Goal: Understand process/instructions: Learn about a topic

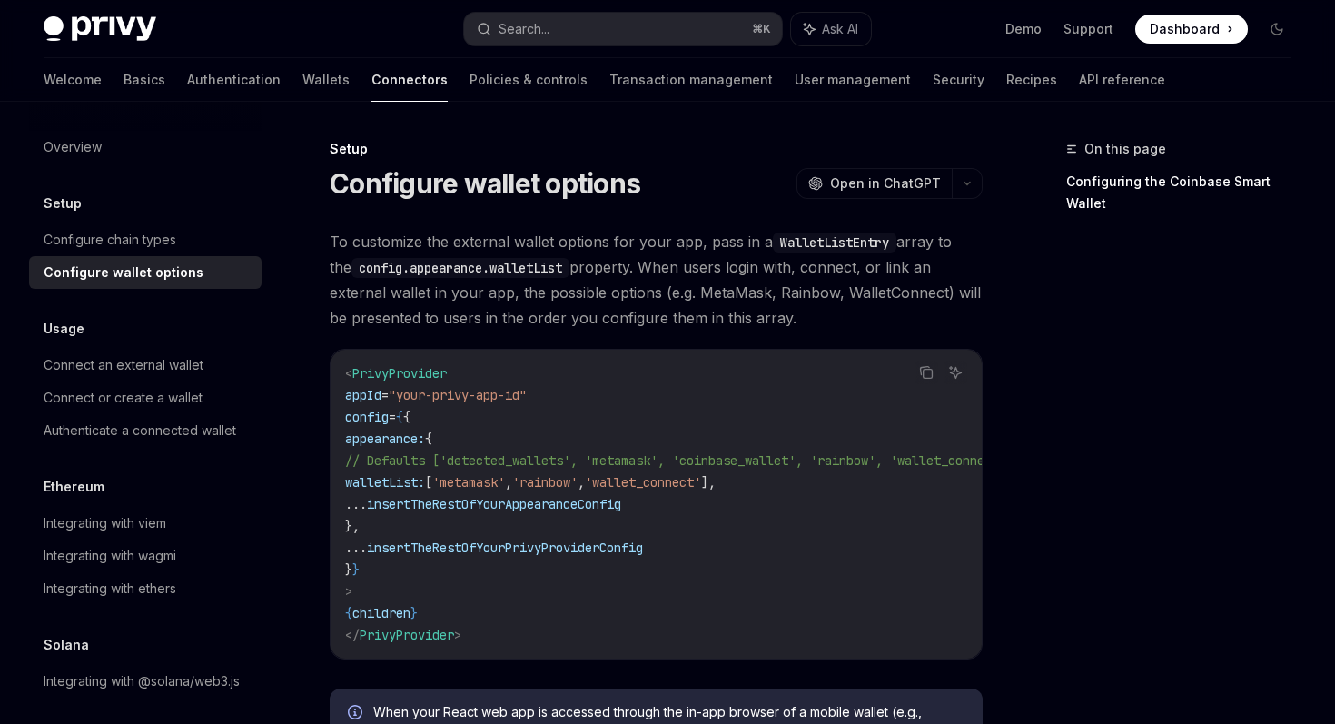
scroll to position [59, 0]
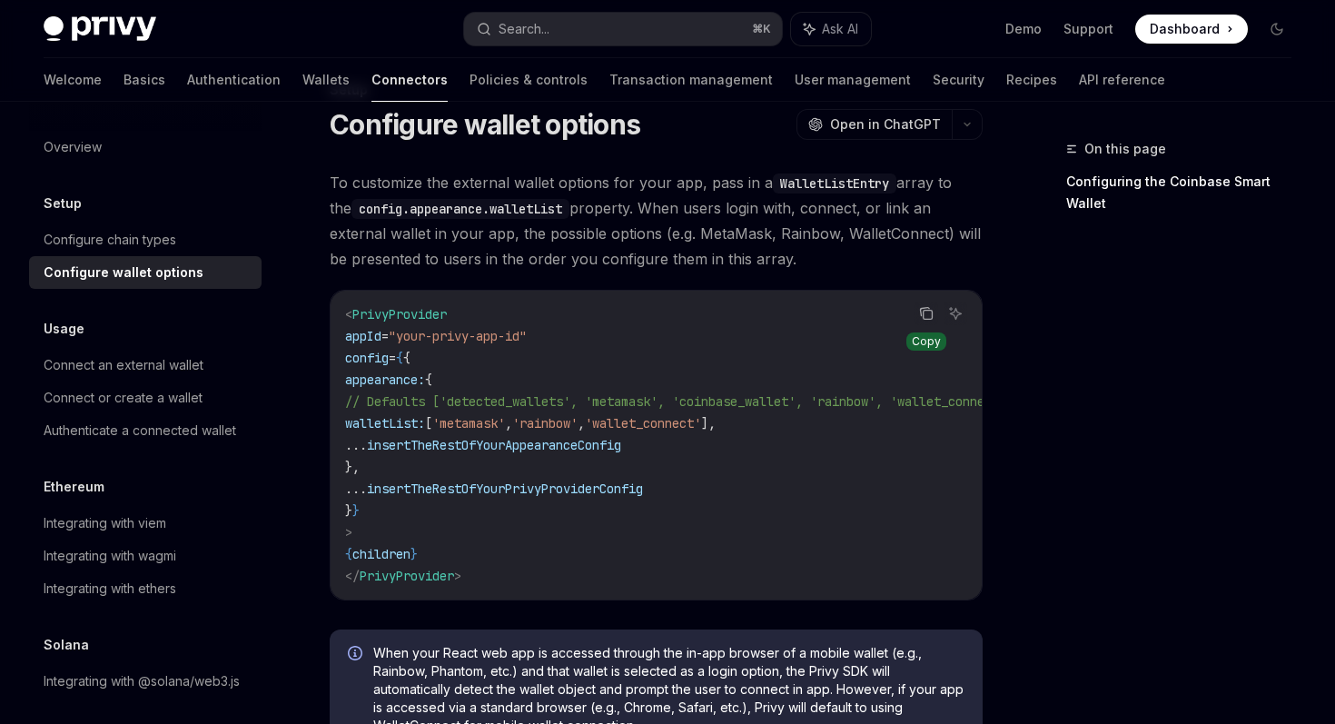
click at [920, 319] on icon "Copy the contents from the code block" at bounding box center [926, 313] width 15 height 15
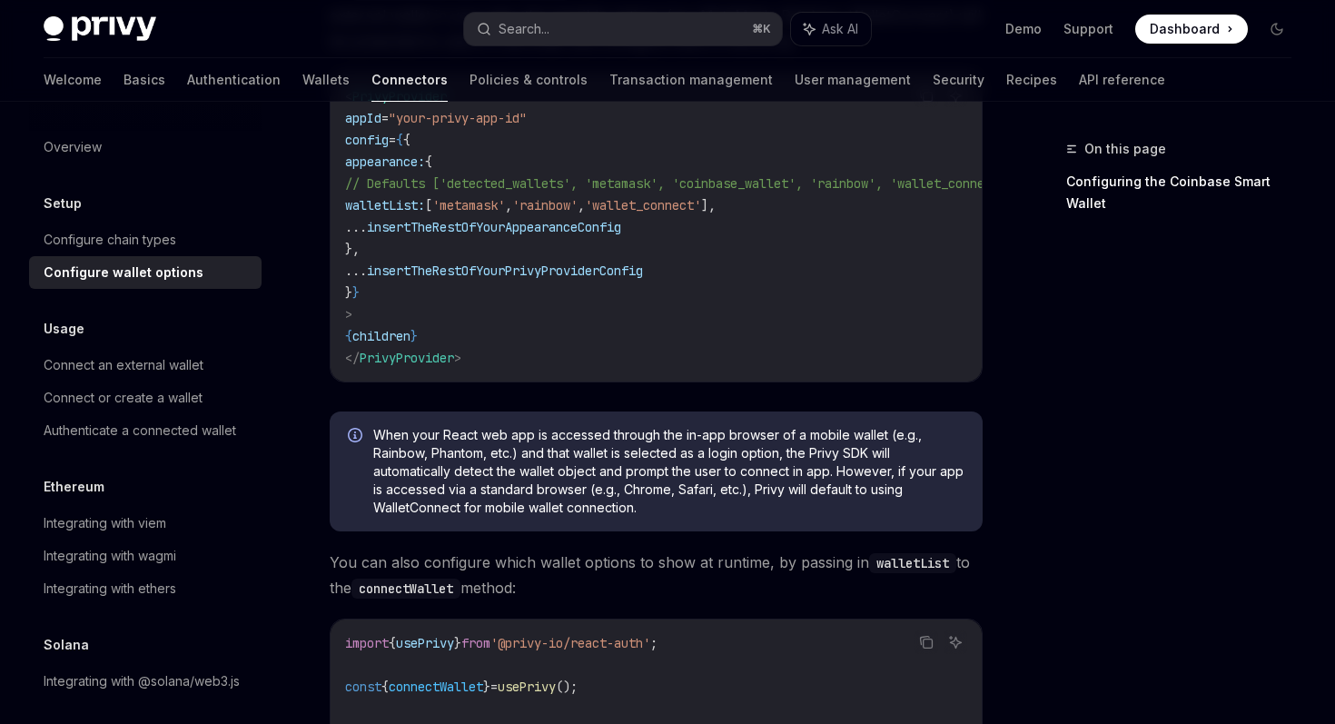
scroll to position [0, 0]
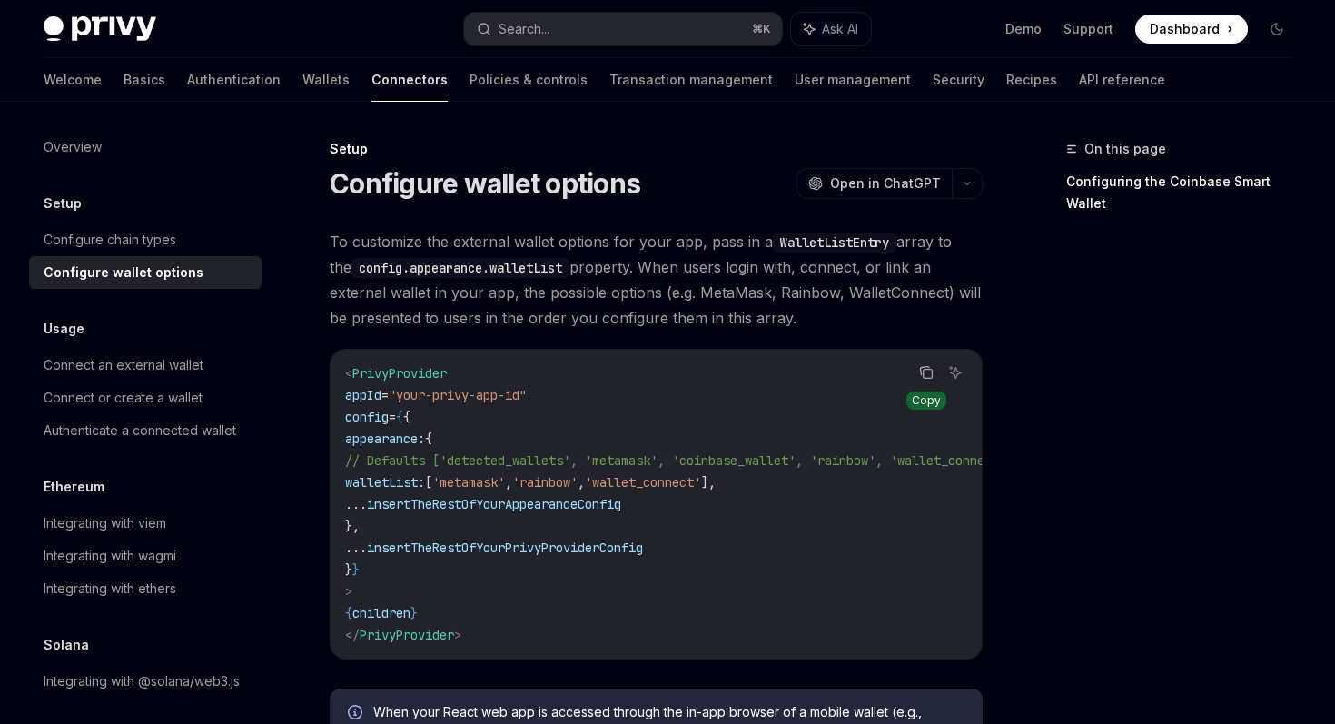
click at [935, 382] on button "Copy the contents from the code block" at bounding box center [926, 372] width 24 height 24
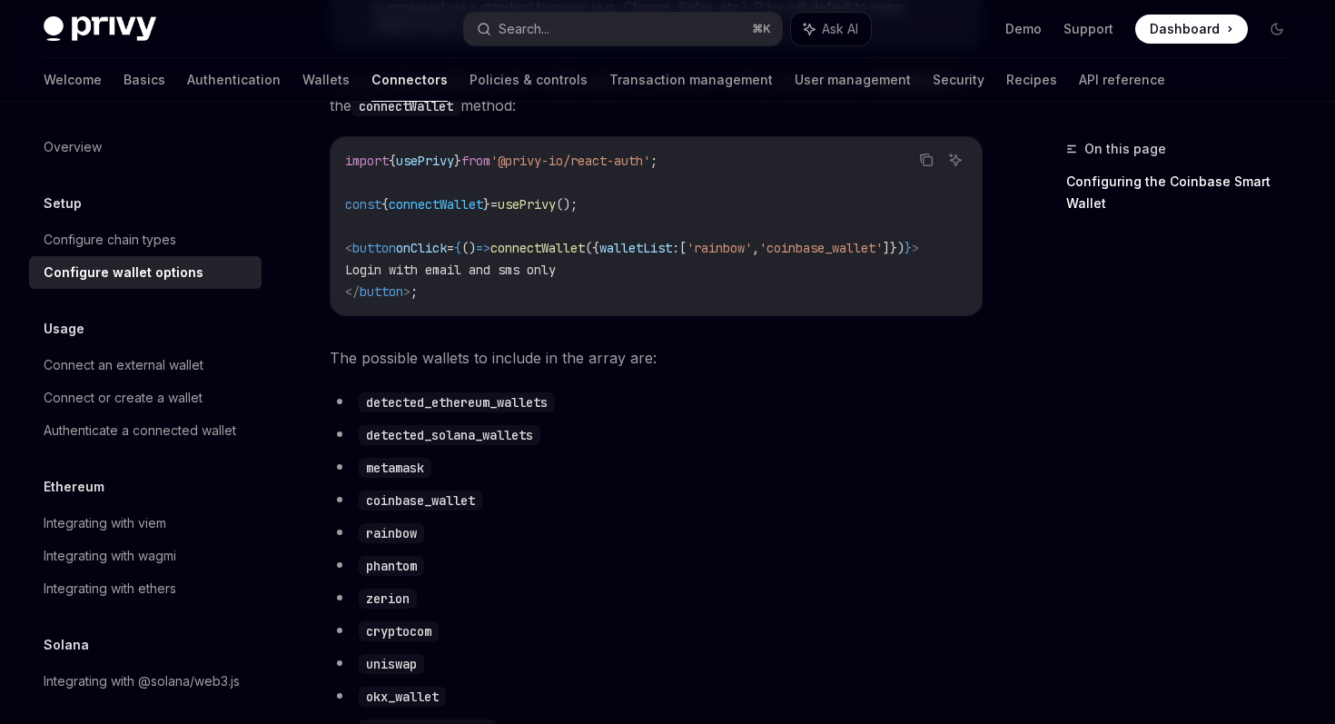
scroll to position [685, 0]
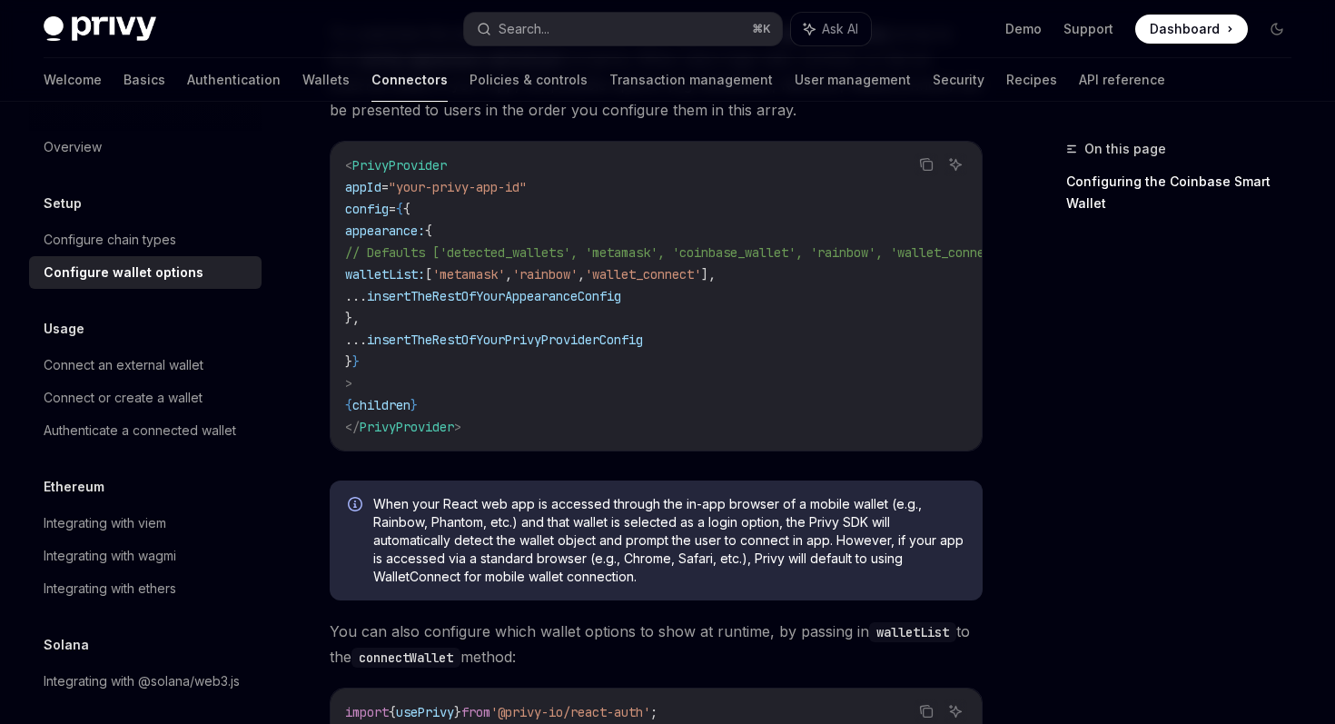
scroll to position [191, 0]
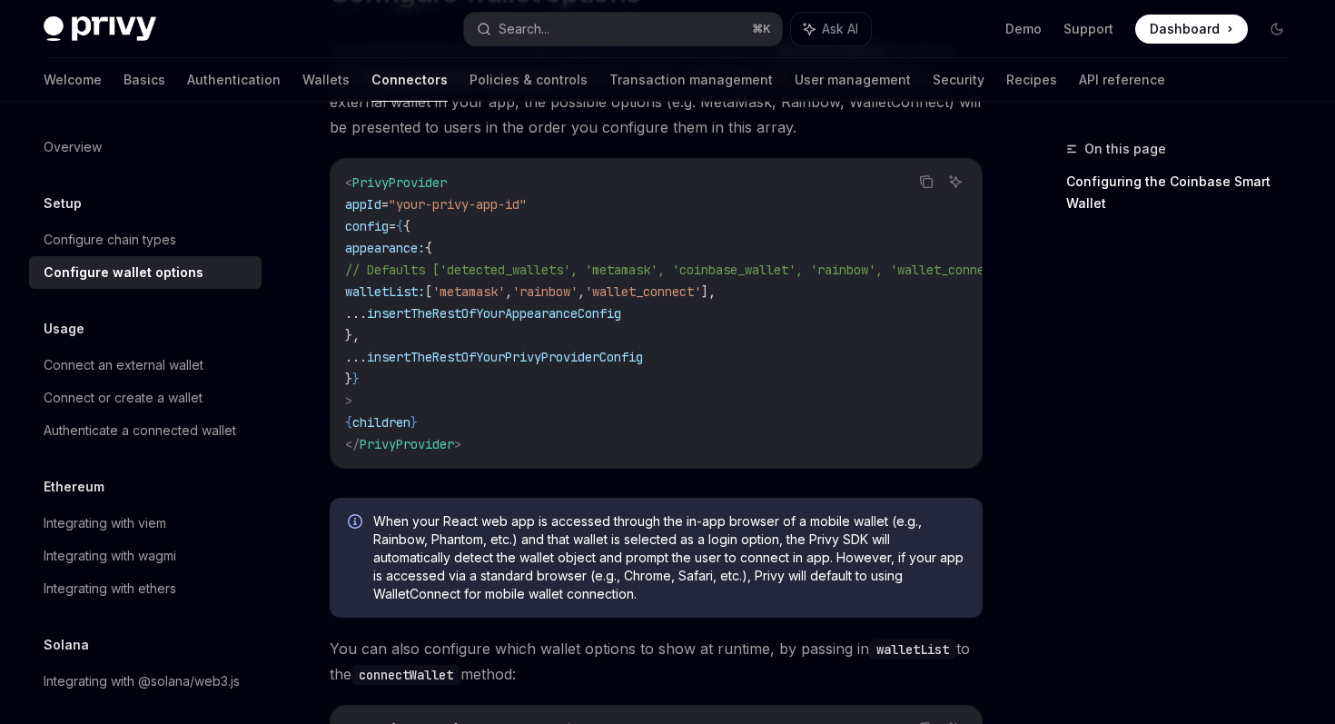
click at [643, 419] on code "< PrivyProvider appId = "your-privy-app-id" config = { { appearance: { // Defau…" at bounding box center [701, 313] width 712 height 283
click at [923, 183] on icon "Copy the contents from the code block" at bounding box center [927, 183] width 9 height 9
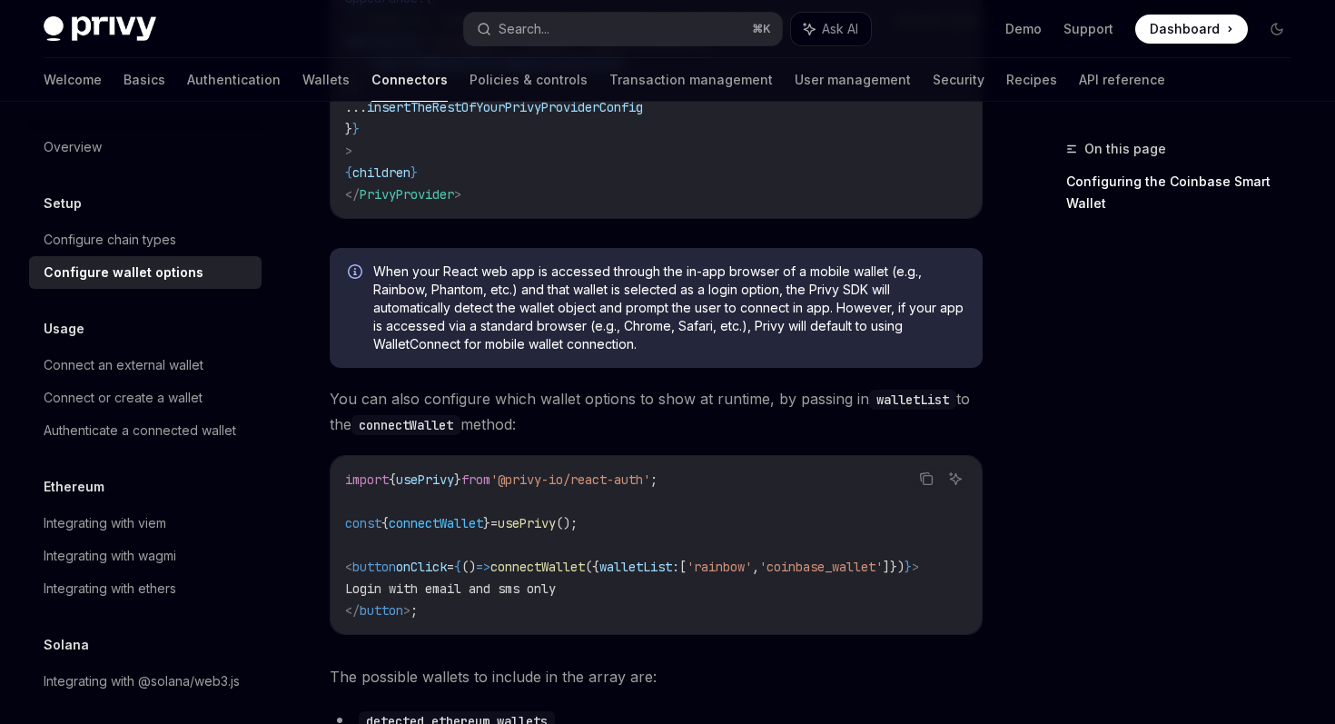
scroll to position [458, 0]
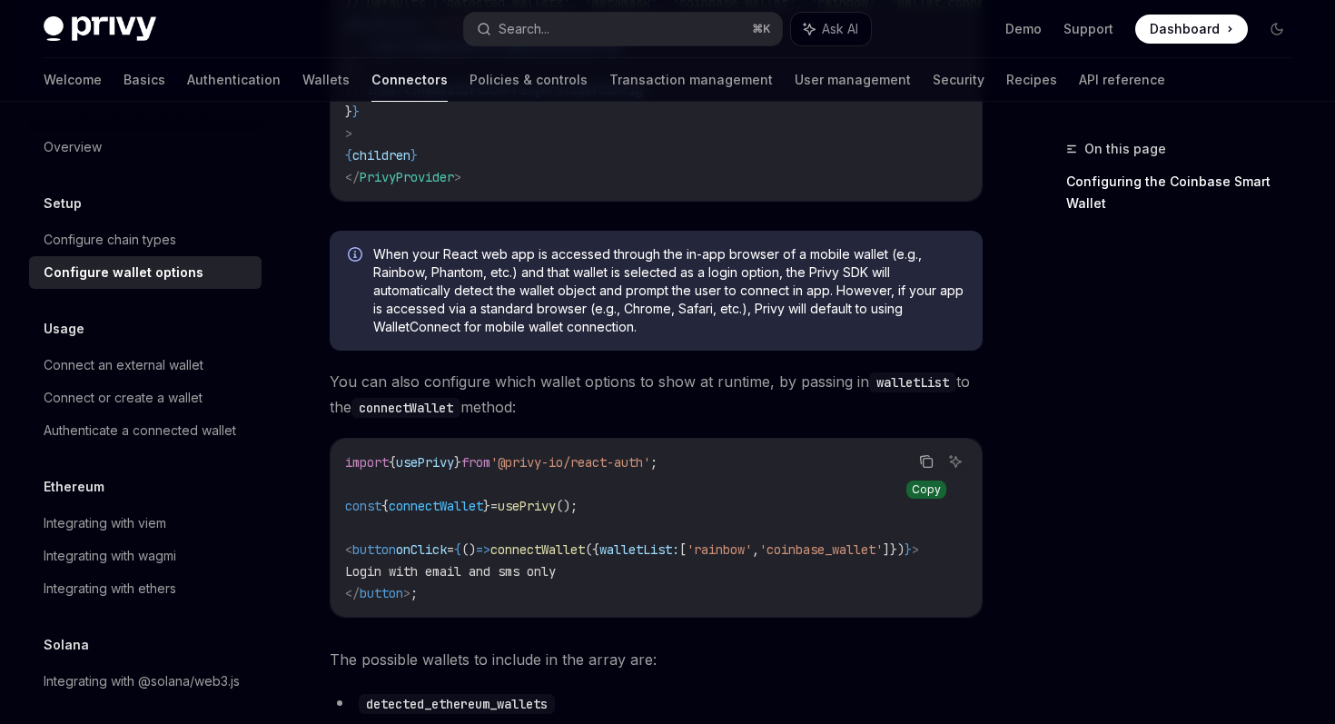
click at [932, 468] on icon "Copy the contents from the code block" at bounding box center [927, 463] width 9 height 9
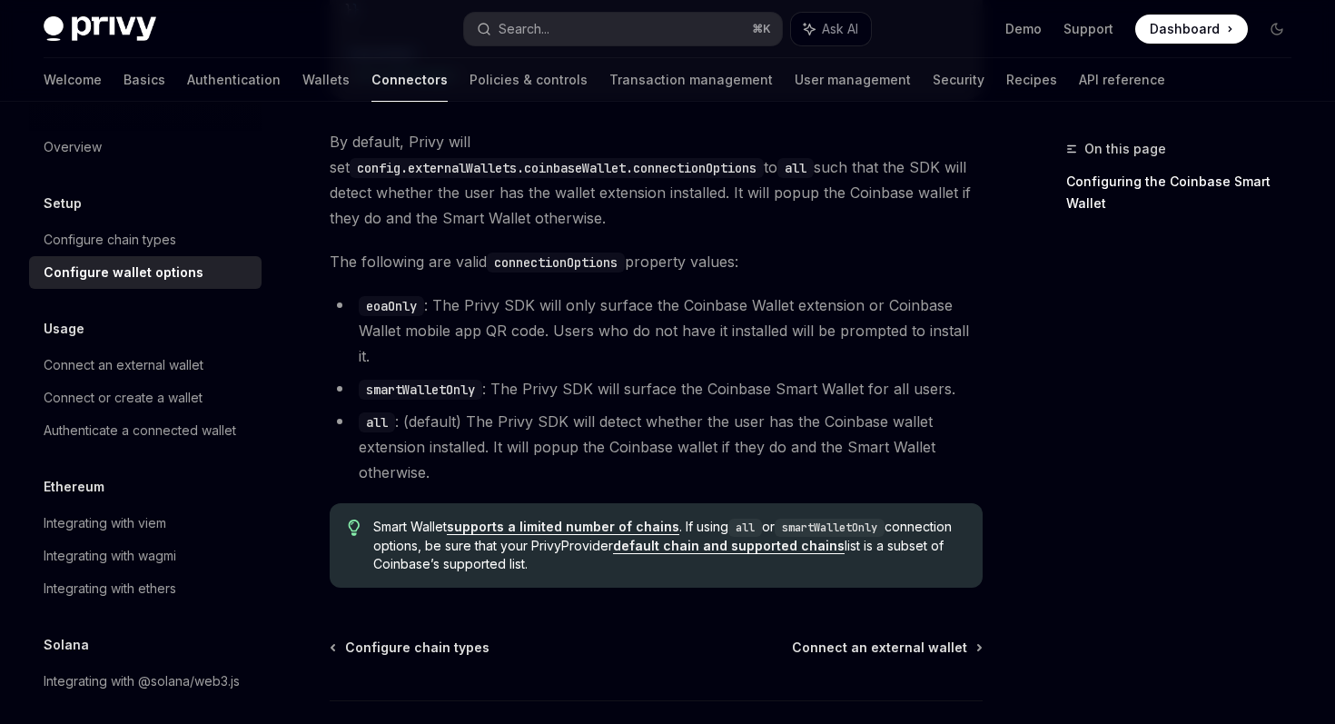
scroll to position [2566, 0]
